Goal: Transaction & Acquisition: Subscribe to service/newsletter

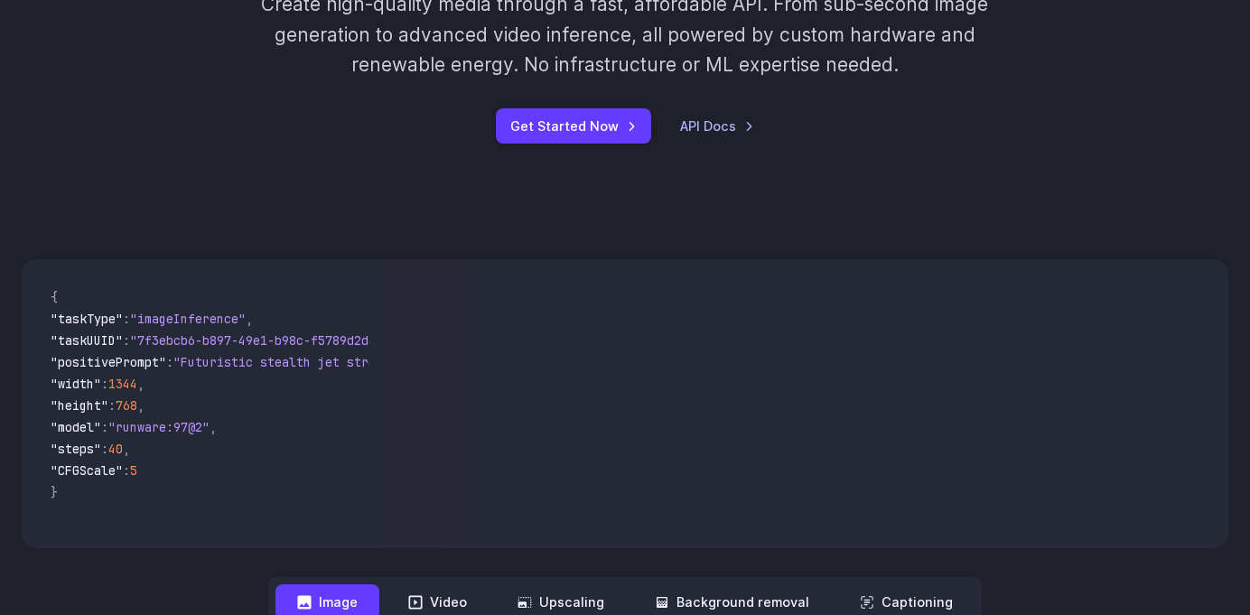
scroll to position [576, 0]
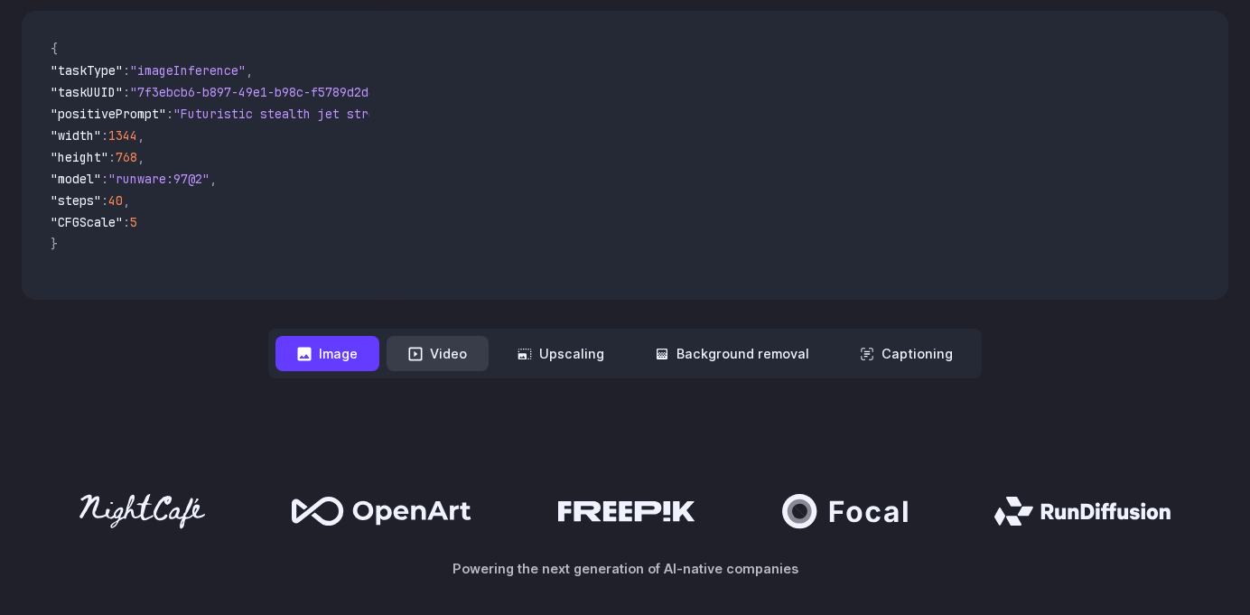
click at [462, 359] on button "Video" at bounding box center [438, 353] width 102 height 35
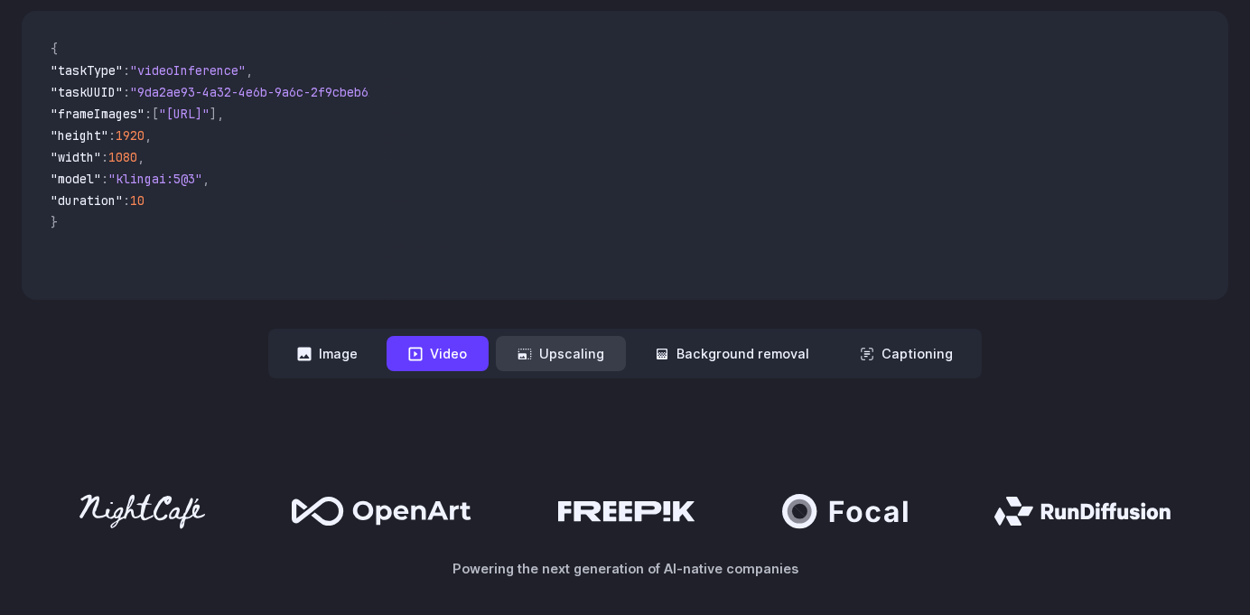
click at [567, 352] on button "Upscaling" at bounding box center [561, 353] width 130 height 35
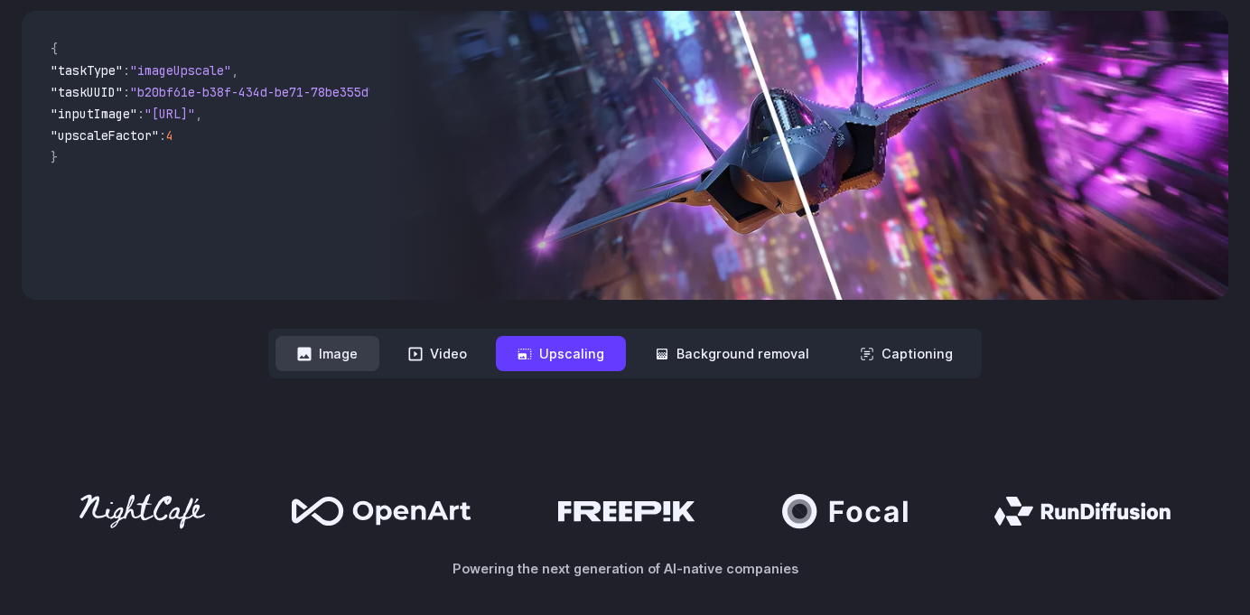
click at [347, 367] on button "Image" at bounding box center [328, 353] width 104 height 35
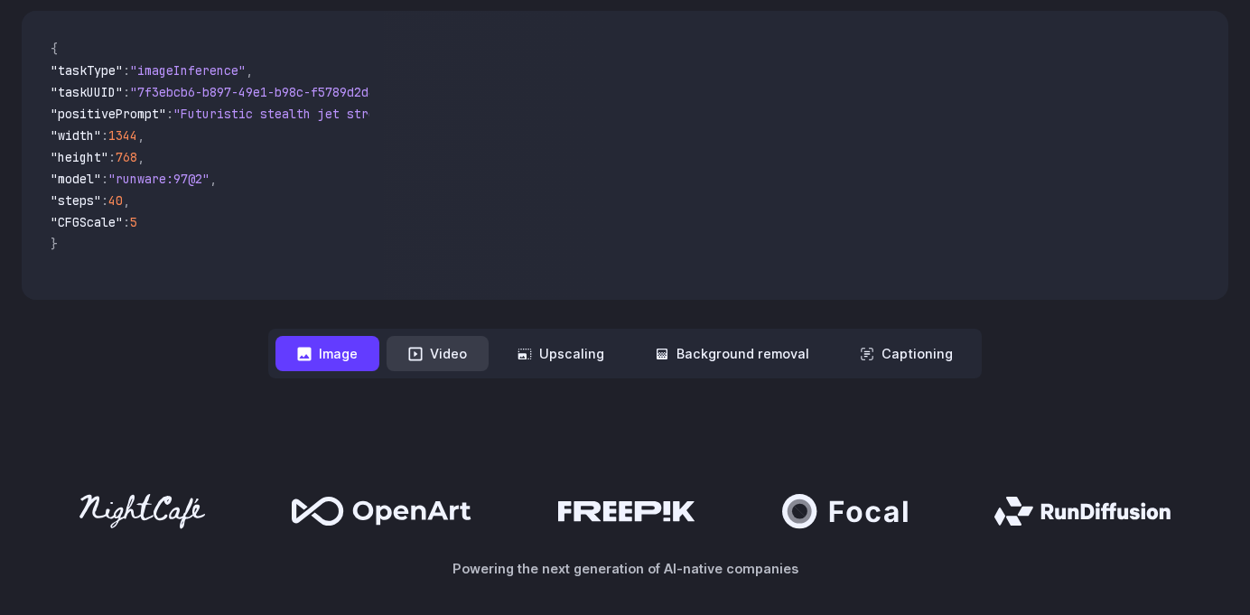
click at [434, 356] on button "Video" at bounding box center [438, 353] width 102 height 35
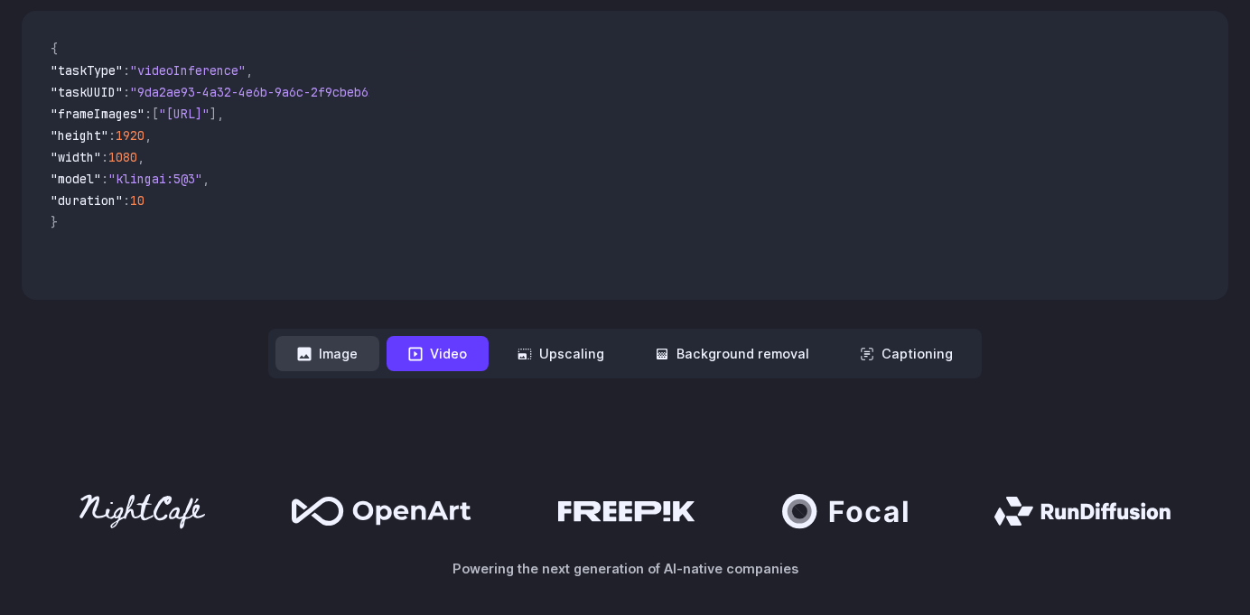
click at [370, 359] on button "Image" at bounding box center [328, 353] width 104 height 35
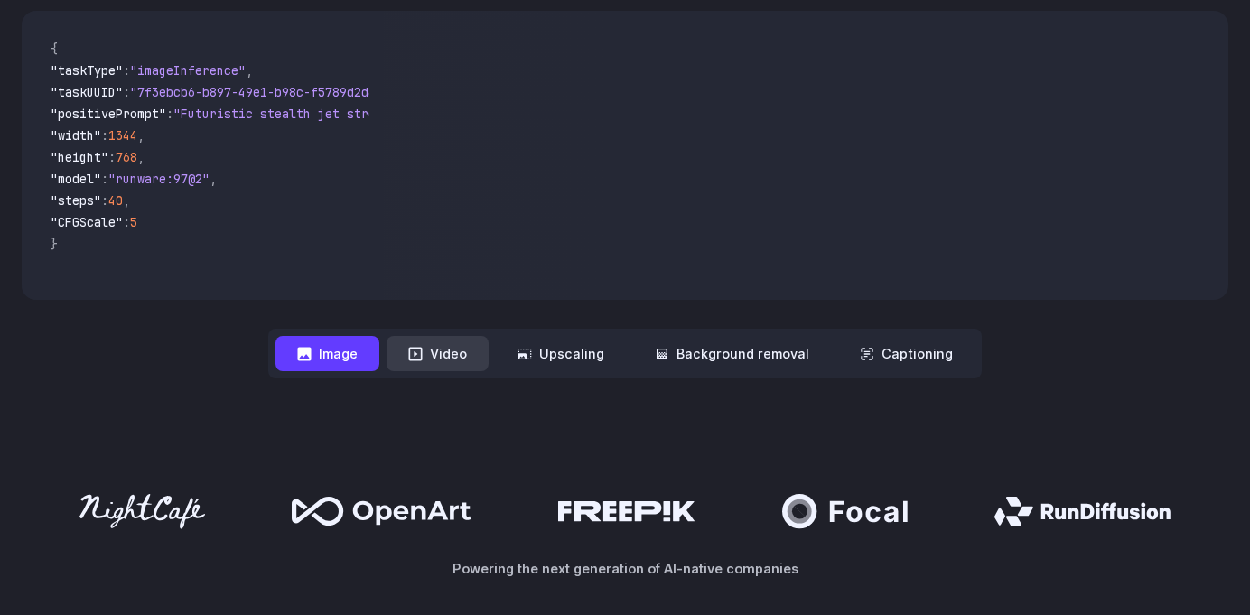
click at [433, 354] on button "Video" at bounding box center [438, 353] width 102 height 35
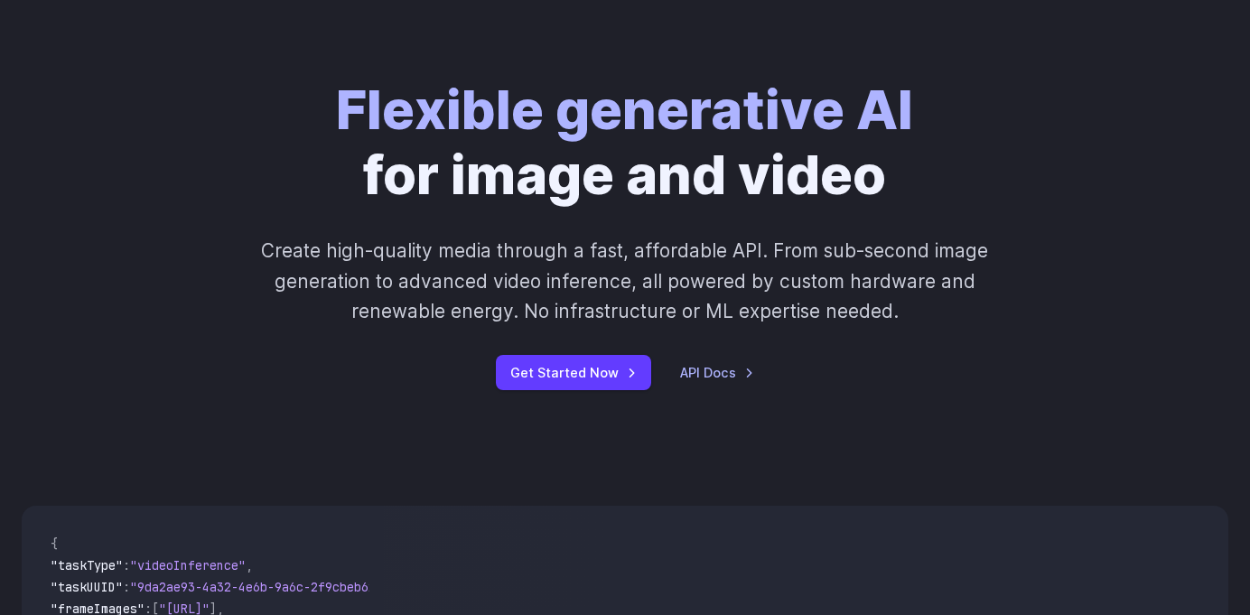
scroll to position [0, 0]
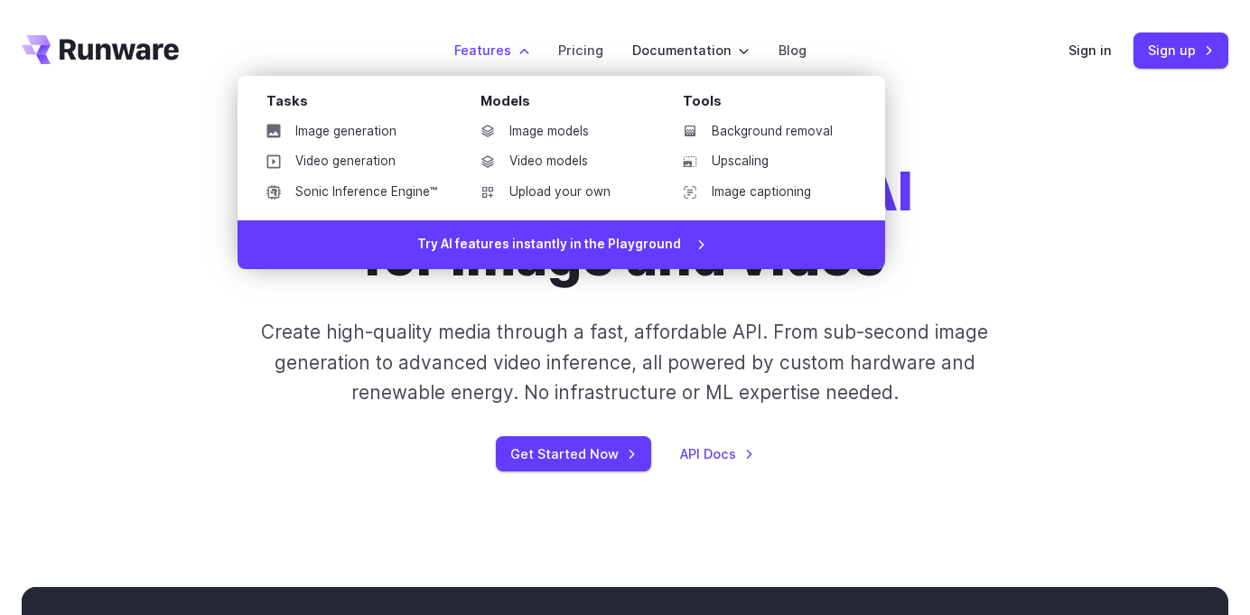
click at [513, 56] on label "Features" at bounding box center [491, 50] width 75 height 21
click at [539, 132] on link "Image models" at bounding box center [560, 131] width 188 height 27
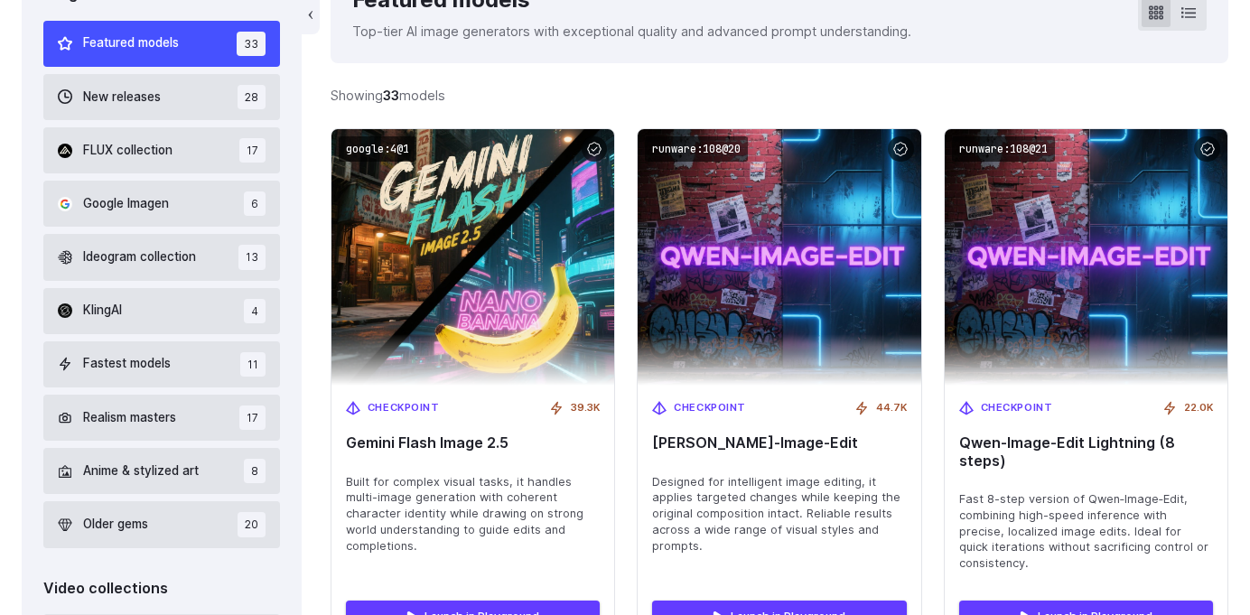
scroll to position [548, 0]
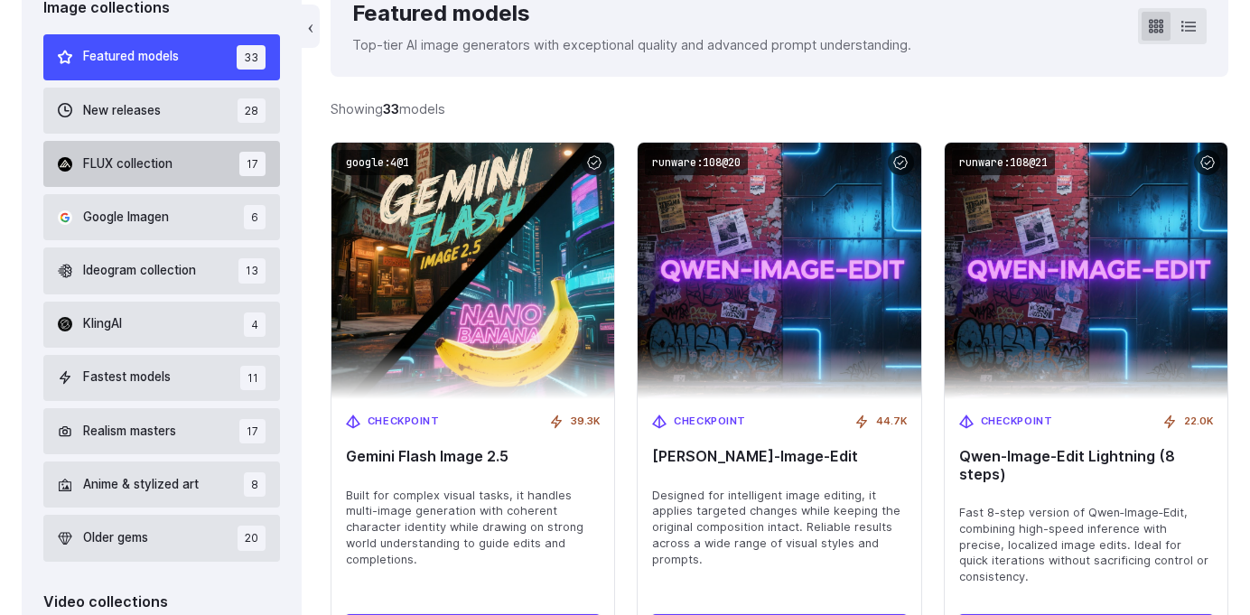
click at [163, 164] on span "FLUX collection" at bounding box center [127, 164] width 89 height 20
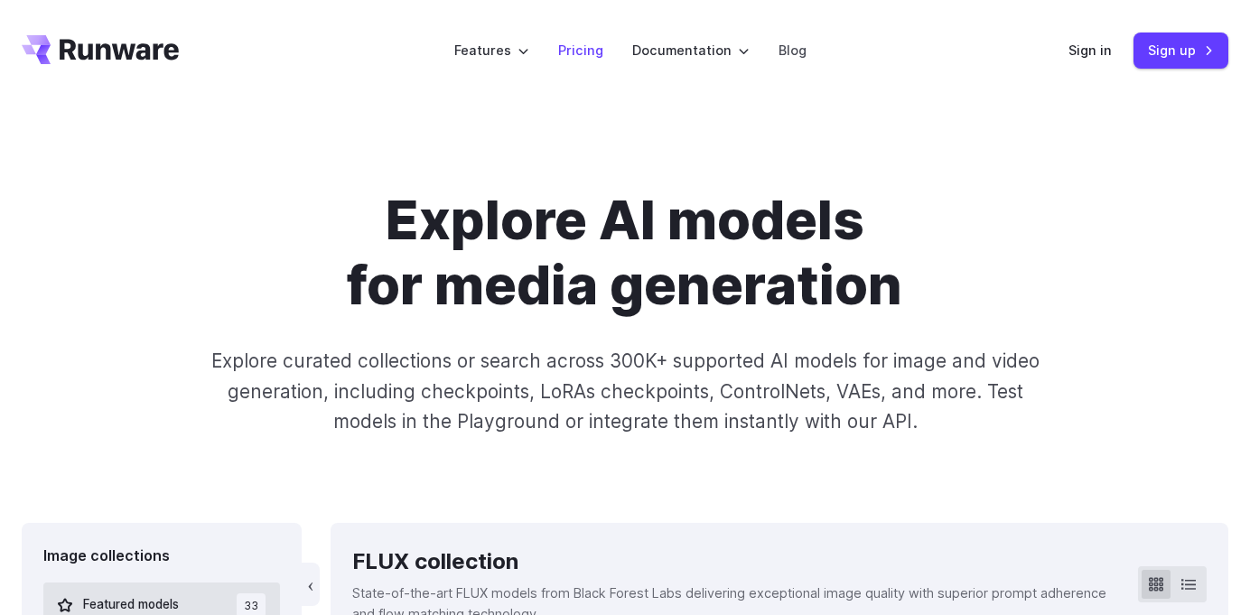
click at [574, 47] on link "Pricing" at bounding box center [580, 50] width 45 height 21
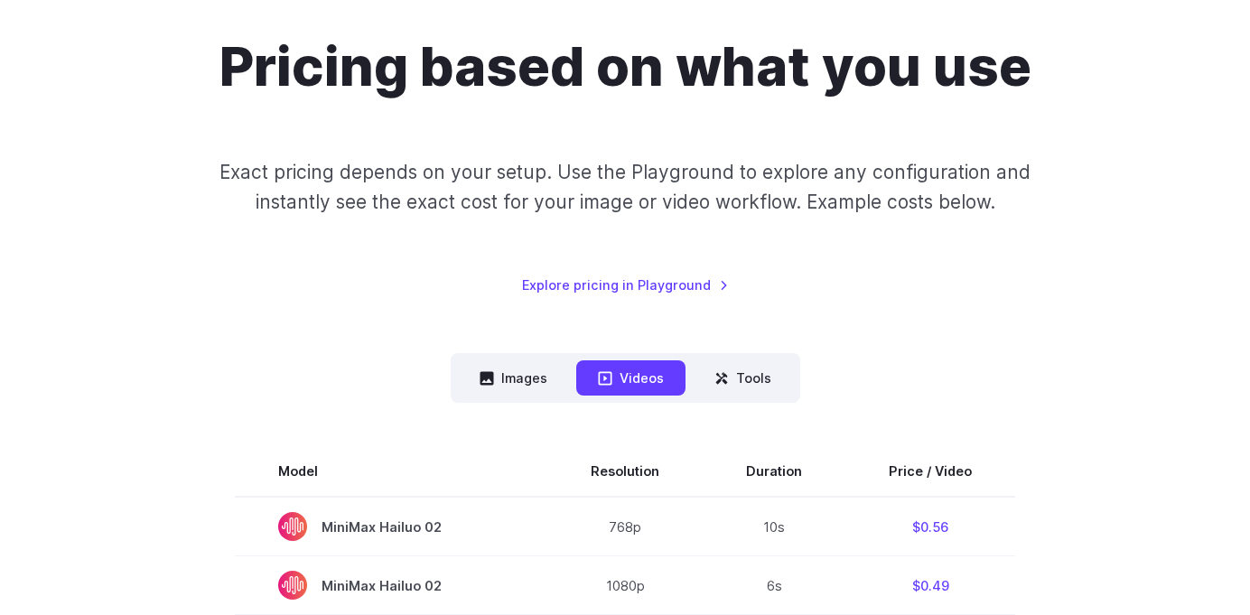
scroll to position [307, 0]
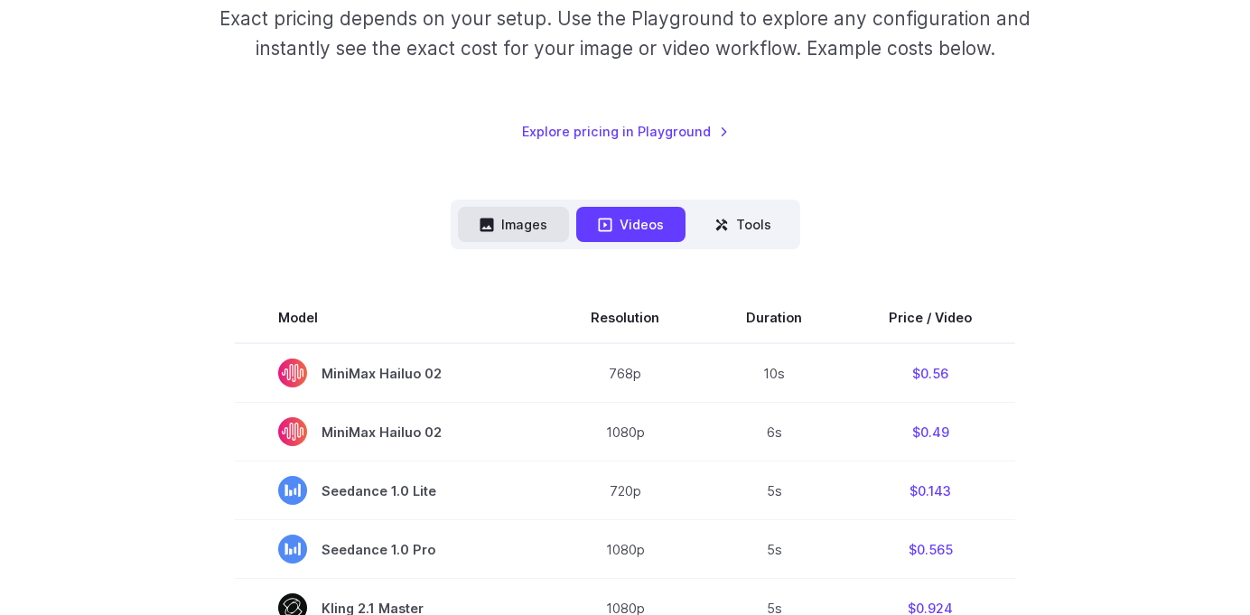
click at [530, 235] on button "Images" at bounding box center [513, 224] width 111 height 35
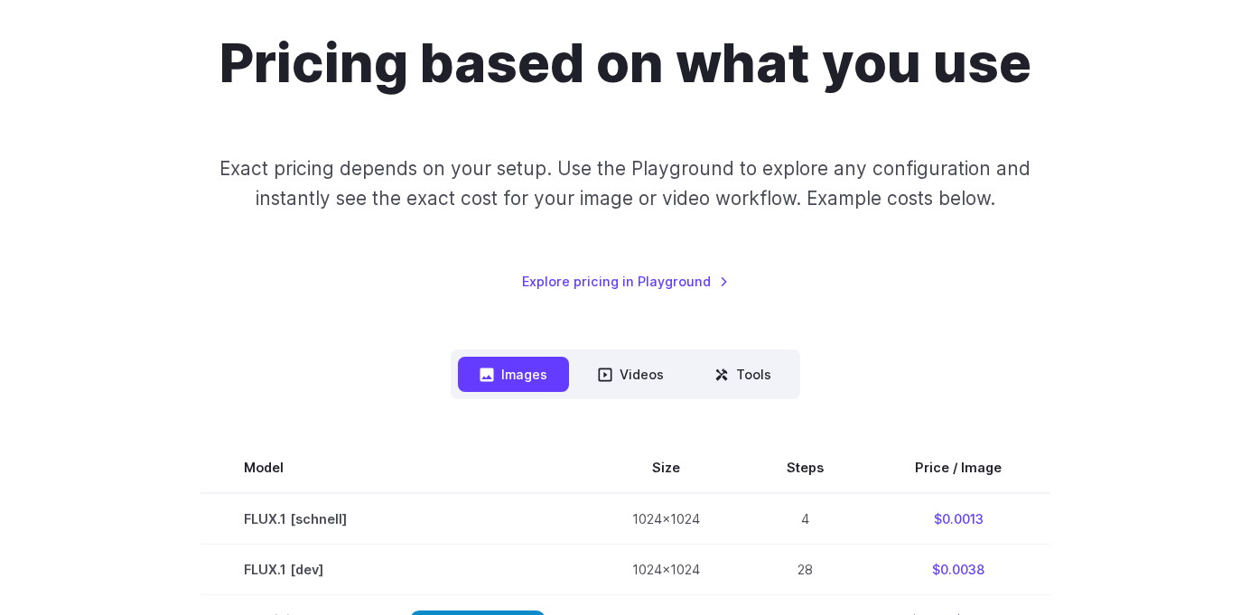
scroll to position [0, 0]
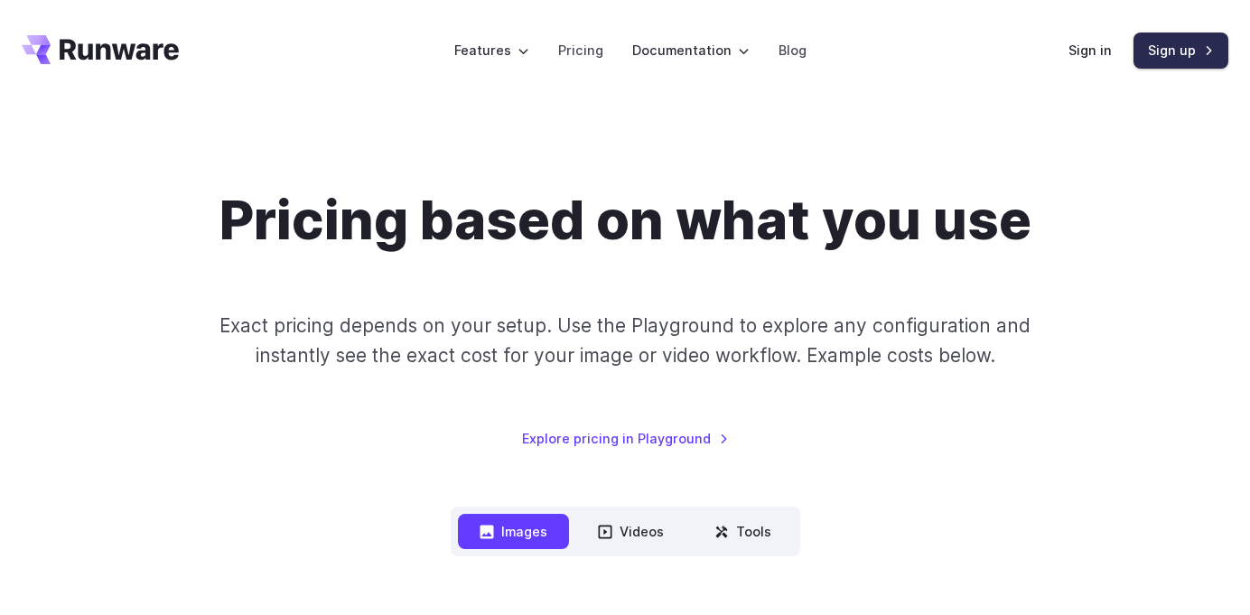
click at [1162, 48] on link "Sign up" at bounding box center [1181, 50] width 95 height 35
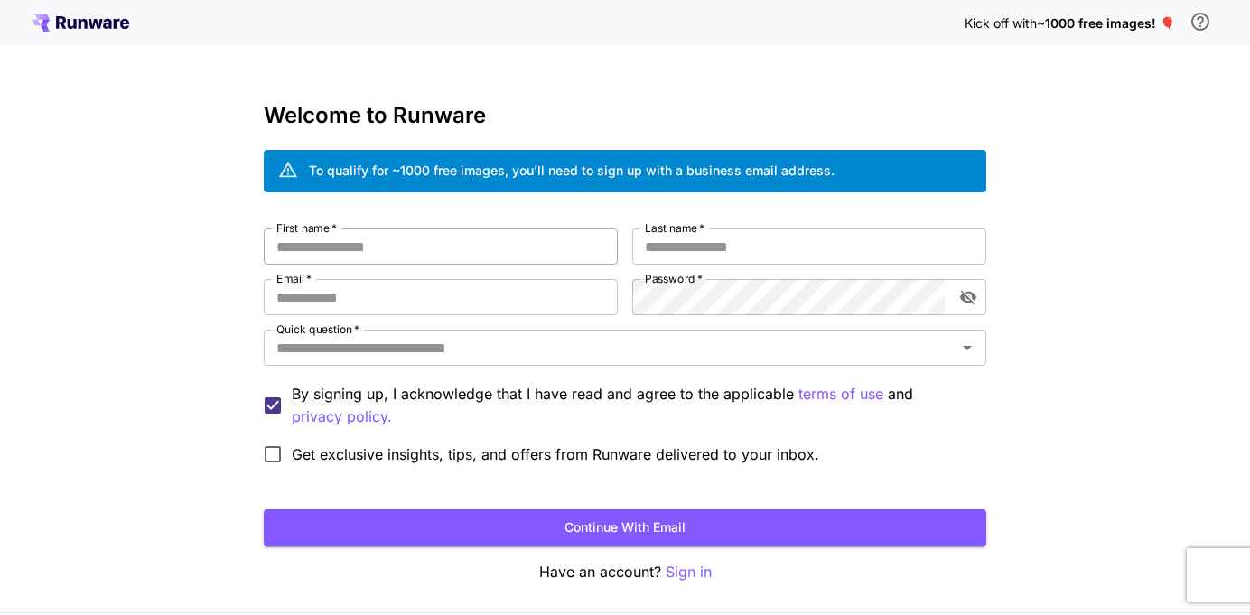
scroll to position [64, 0]
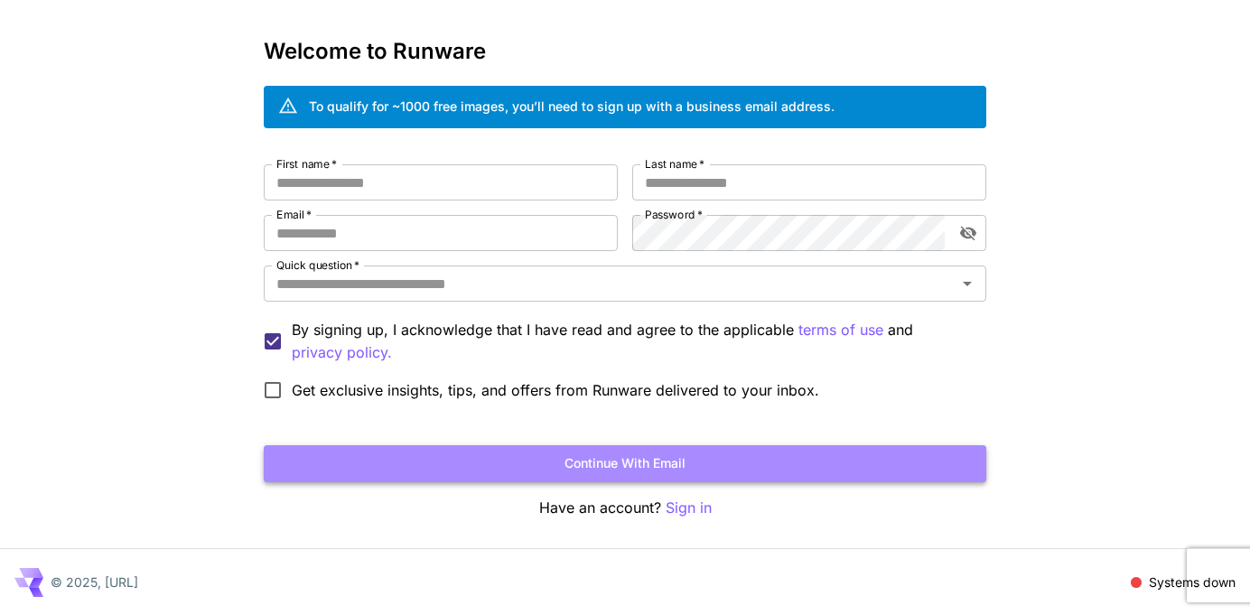
click at [646, 463] on button "Continue with email" at bounding box center [625, 463] width 723 height 37
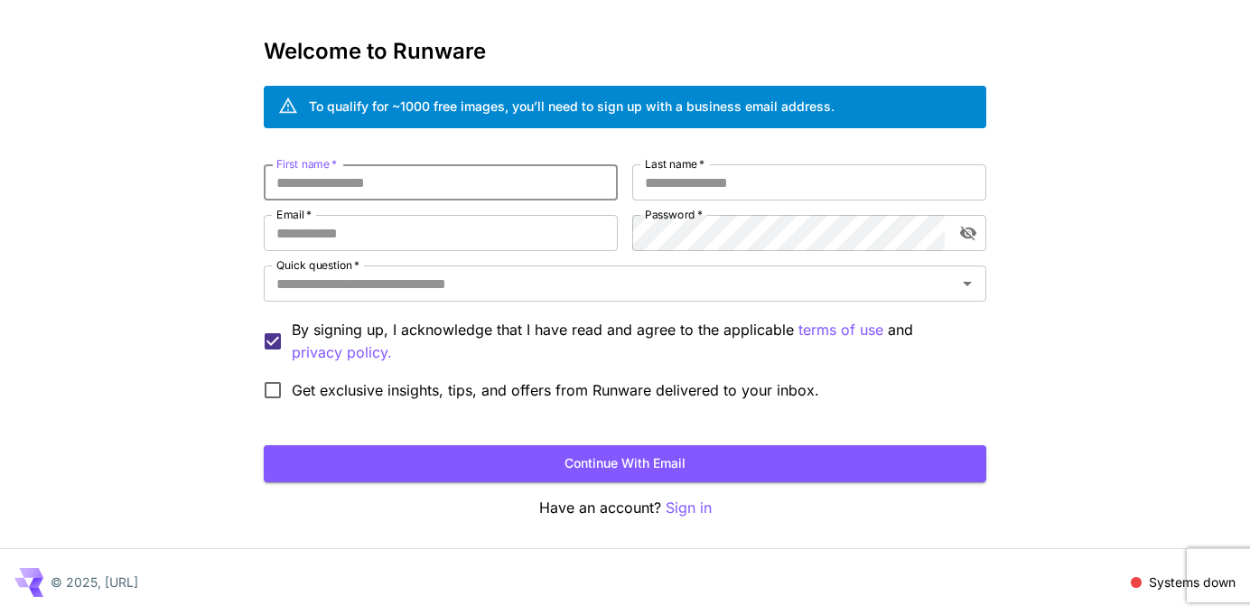
scroll to position [0, 0]
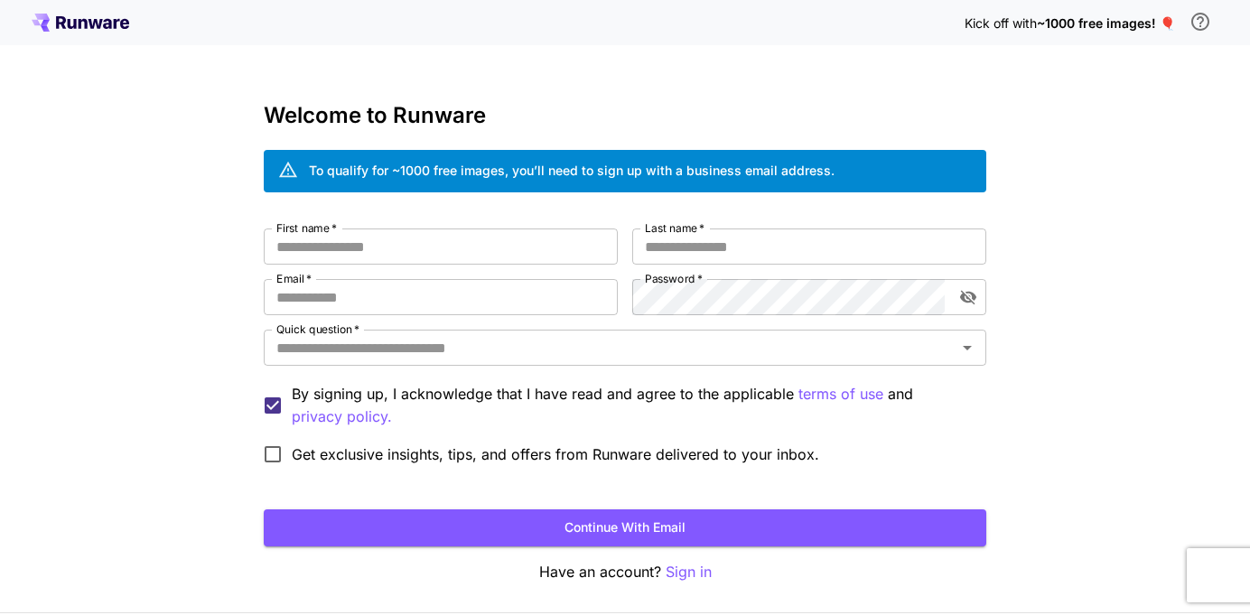
click at [109, 22] on icon at bounding box center [107, 24] width 9 height 10
